Goal: Use online tool/utility

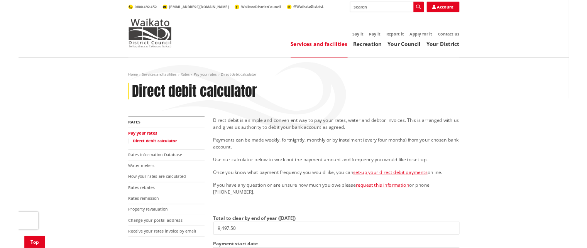
scroll to position [116, 0]
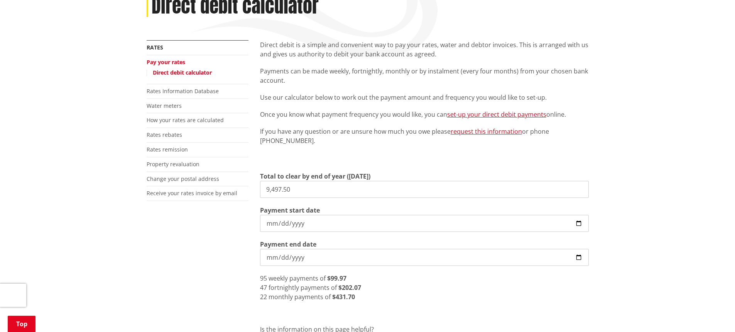
click at [313, 192] on input "9,497.50" at bounding box center [424, 189] width 329 height 17
drag, startPoint x: 315, startPoint y: 186, endPoint x: 171, endPoint y: 179, distance: 144.1
click at [176, 179] on div "More from this section Rates Pay your rates Direct debit calculator Rates Infor…" at bounding box center [368, 216] width 454 height 353
type input "5,657.48"
click at [294, 188] on input "5,657.48" at bounding box center [424, 189] width 329 height 17
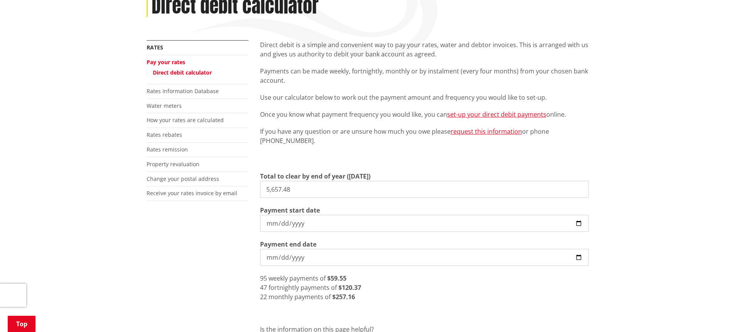
click at [286, 222] on input "[DATE]" at bounding box center [424, 223] width 329 height 17
type input "[DATE]"
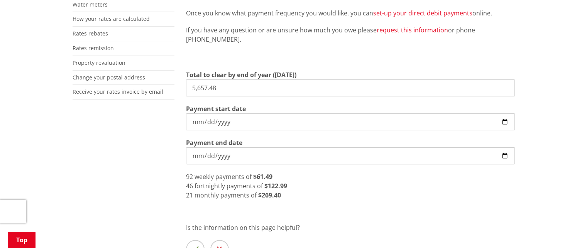
scroll to position [193, 0]
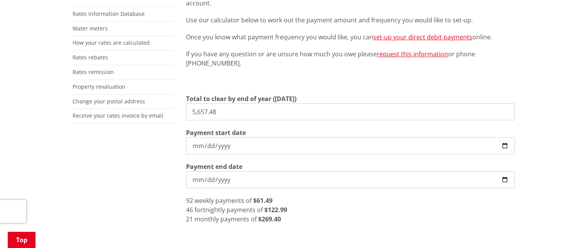
click at [225, 179] on input "[DATE]" at bounding box center [350, 179] width 329 height 17
type input "[DATE]"
click at [283, 203] on div "40 weekly payments of $141.44" at bounding box center [350, 200] width 329 height 9
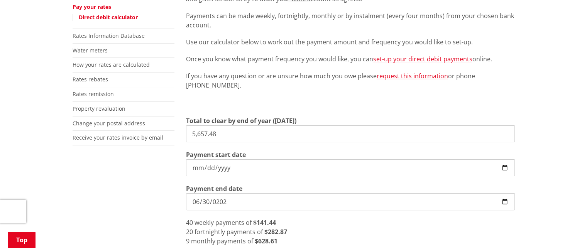
scroll to position [154, 0]
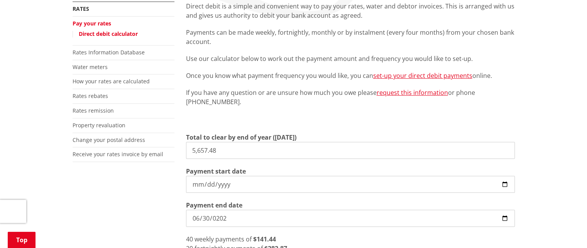
click at [225, 156] on input "5,657.48" at bounding box center [350, 150] width 329 height 17
click at [201, 185] on input "[DATE]" at bounding box center [350, 184] width 329 height 17
click at [212, 185] on input "[DATE]" at bounding box center [350, 184] width 329 height 17
click at [207, 185] on input "[DATE]" at bounding box center [350, 184] width 329 height 17
type input "[DATE]"
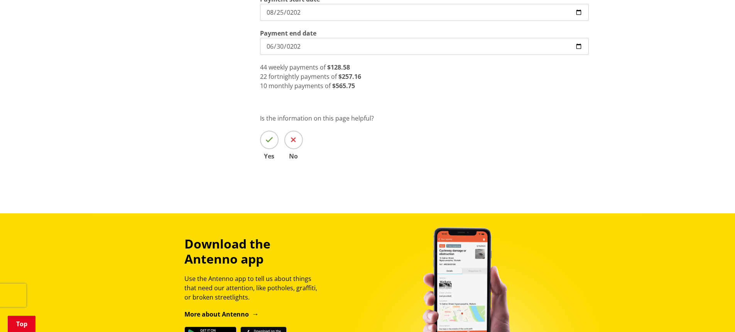
scroll to position [309, 0]
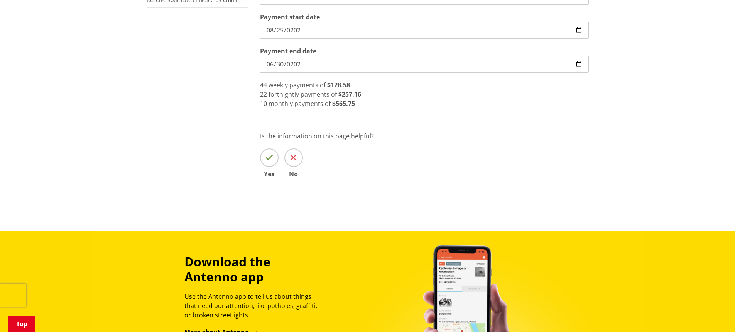
click at [415, 95] on div "22 fortnightly payments of $257.16" at bounding box center [424, 94] width 329 height 9
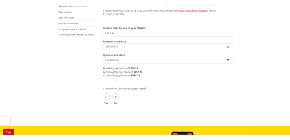
scroll to position [232, 0]
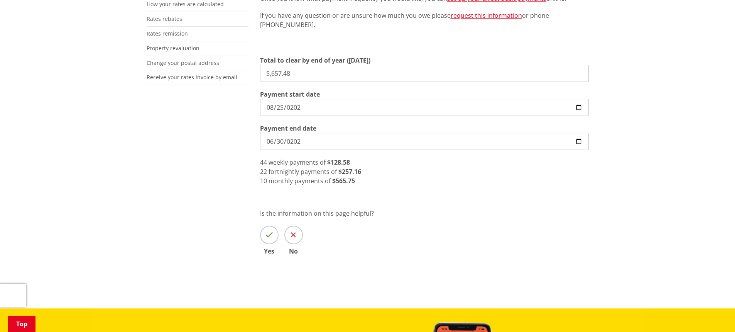
click at [271, 109] on input "[DATE]" at bounding box center [424, 107] width 329 height 17
click at [285, 109] on input "[DATE]" at bounding box center [424, 107] width 329 height 17
click at [283, 109] on input "[DATE]" at bounding box center [424, 107] width 329 height 17
type input "[DATE]"
click at [278, 111] on input "[DATE]" at bounding box center [424, 107] width 329 height 17
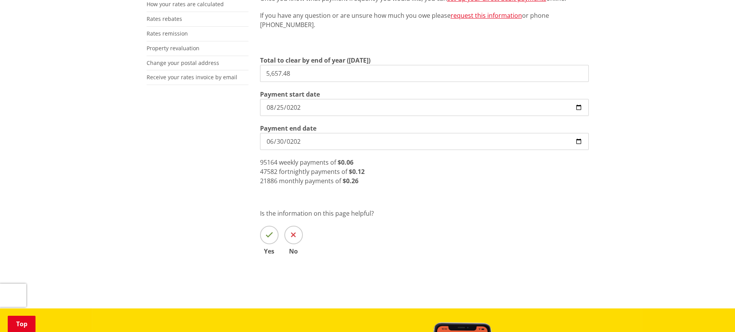
type input "[DATE]"
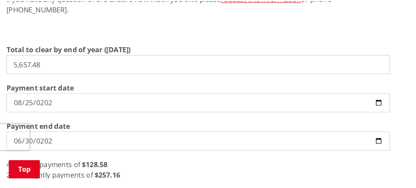
scroll to position [204, 0]
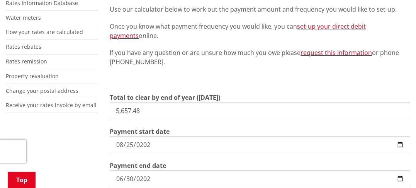
click at [164, 116] on input "5,657.48" at bounding box center [260, 110] width 300 height 17
drag, startPoint x: 154, startPoint y: 108, endPoint x: 66, endPoint y: 106, distance: 88.4
click at [68, 106] on div "More from this section Rates Pay your rates Direct debit calculator Rates Infor…" at bounding box center [208, 133] width 416 height 362
type input "5,222.84"
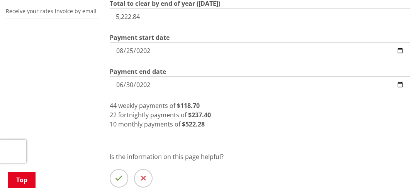
scroll to position [281, 0]
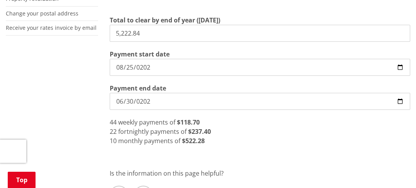
click at [129, 68] on input "[DATE]" at bounding box center [260, 67] width 300 height 17
click at [125, 62] on input "Payment start date" at bounding box center [260, 67] width 300 height 17
click at [122, 61] on input "Payment start date" at bounding box center [260, 67] width 300 height 17
click at [122, 68] on input "Payment start date" at bounding box center [260, 67] width 300 height 17
type input "0021-09-25"
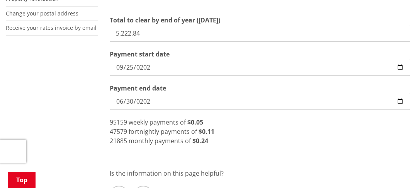
type input "[DATE]"
click at [122, 66] on input "[DATE]" at bounding box center [260, 67] width 300 height 17
